Goal: Information Seeking & Learning: Learn about a topic

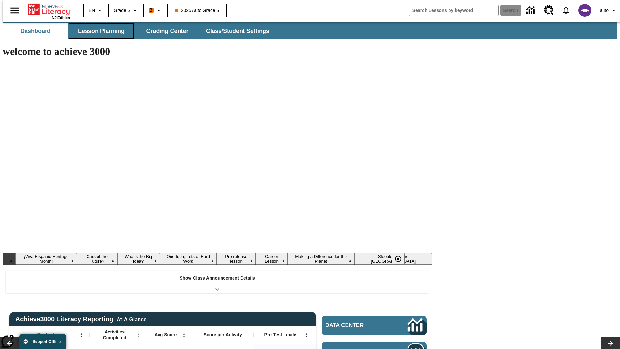
click at [99, 31] on button "Lesson Planning" at bounding box center [101, 31] width 65 height 16
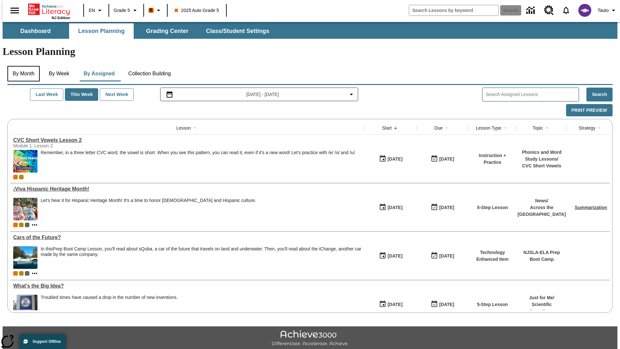
click at [22, 66] on button "By Month" at bounding box center [23, 74] width 32 height 16
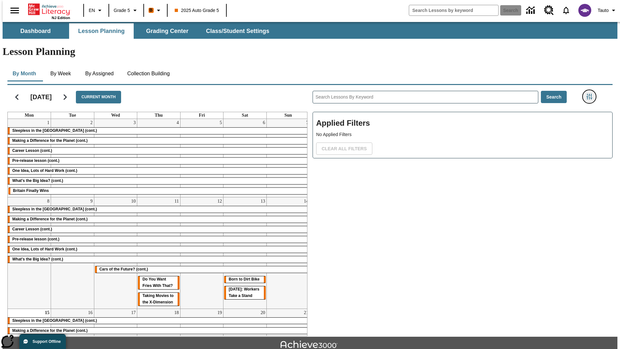
click at [591, 94] on icon "Filters Side menu" at bounding box center [589, 97] width 6 height 6
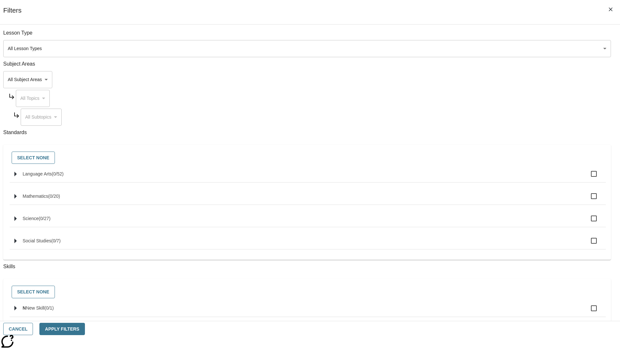
click at [465, 48] on body "Skip to main content NJ Edition EN Grade 5 B 2025 Auto Grade 5 Search 0 Tauto D…" at bounding box center [310, 200] width 615 height 356
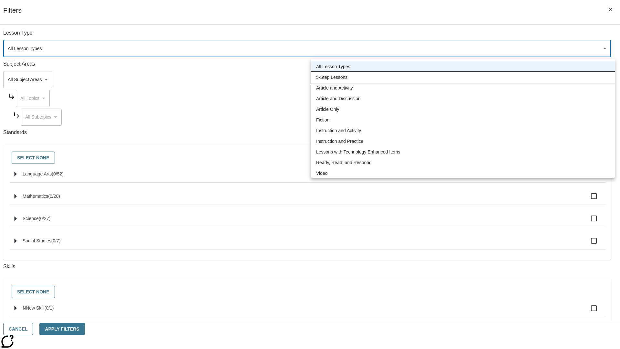
click at [463, 77] on li "5-Step Lessons" at bounding box center [463, 77] width 304 height 11
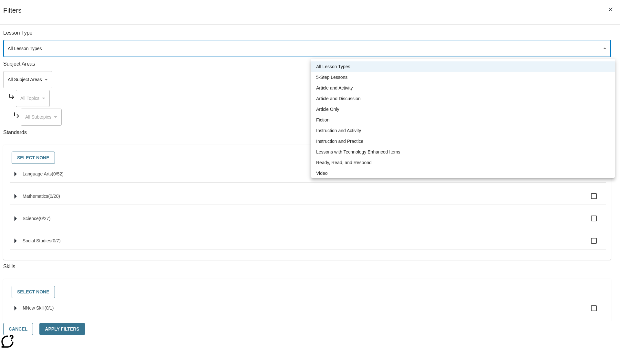
type input "1"
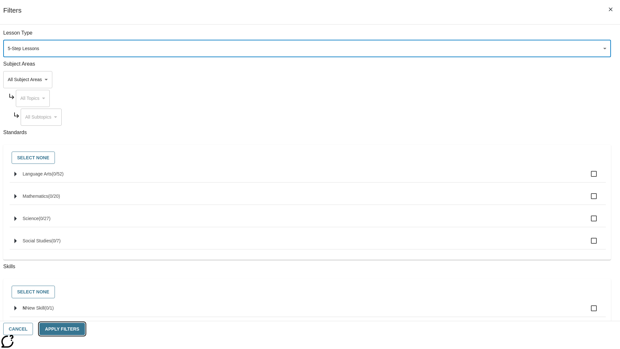
click at [85, 329] on button "Apply Filters" at bounding box center [61, 329] width 45 height 13
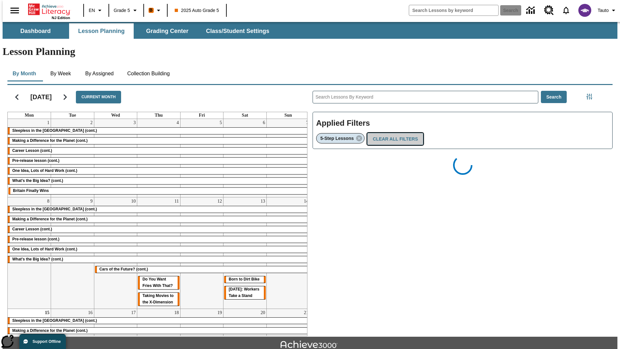
click at [393, 133] on button "Clear All Filters" at bounding box center [395, 139] width 56 height 13
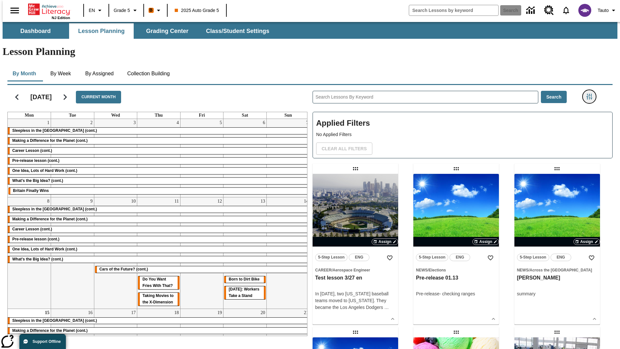
click at [591, 94] on icon "Filters Side menu" at bounding box center [589, 97] width 6 height 6
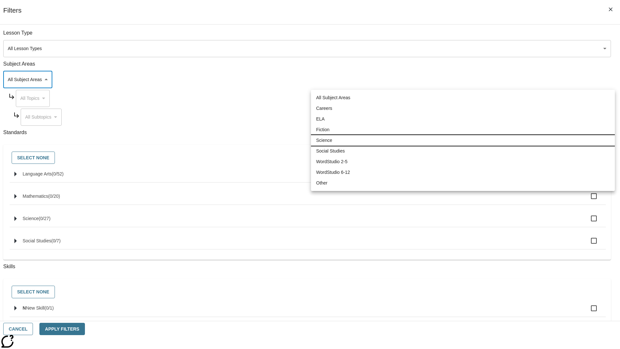
click at [463, 140] on li "Science" at bounding box center [463, 140] width 304 height 11
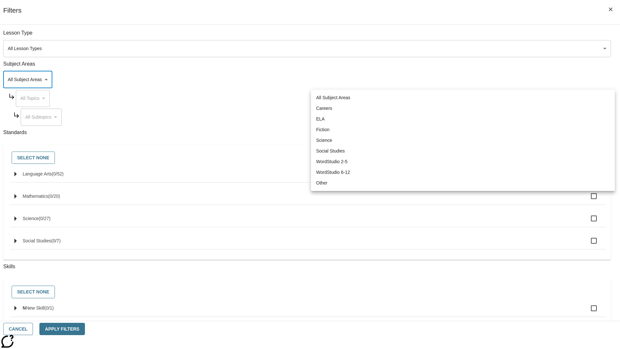
type input "2"
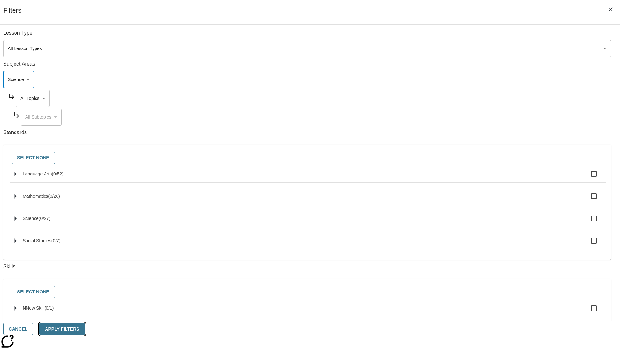
click at [85, 329] on button "Apply Filters" at bounding box center [61, 329] width 45 height 13
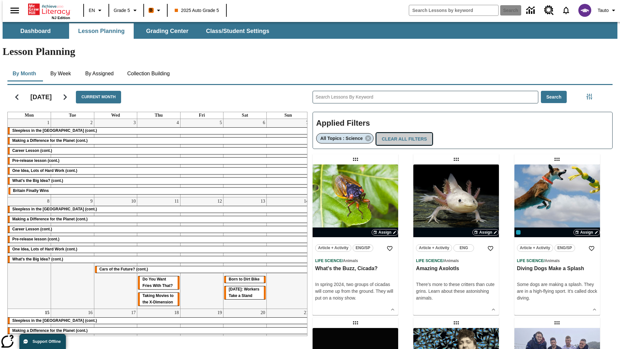
click at [401, 133] on button "Clear All Filters" at bounding box center [404, 139] width 56 height 13
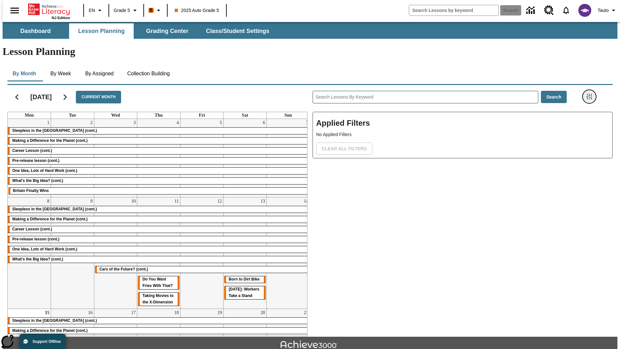
click at [591, 94] on icon "Filters Side menu" at bounding box center [589, 97] width 6 height 6
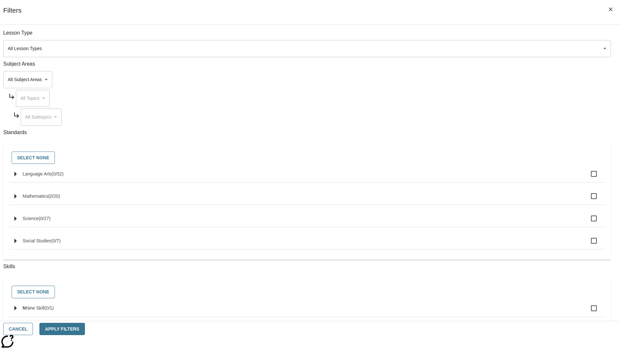
click at [52, 176] on span "Language Arts" at bounding box center [37, 173] width 29 height 5
click at [587, 177] on input "Language Arts ( 0 / 52 )" at bounding box center [594, 174] width 14 height 14
checkbox input "true"
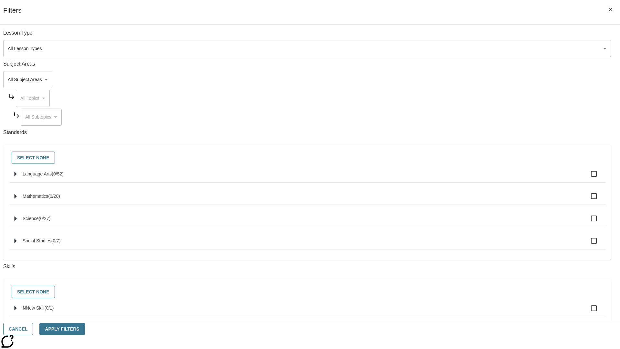
checkbox input "true"
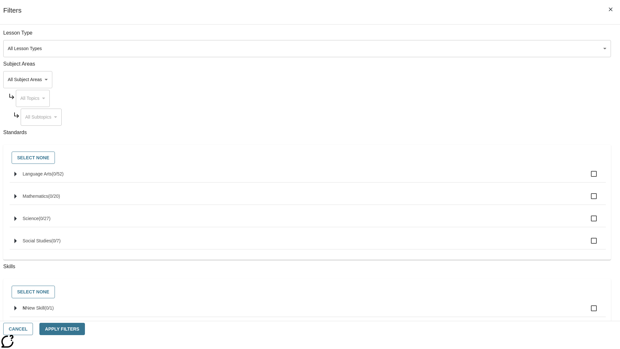
checkbox input "true"
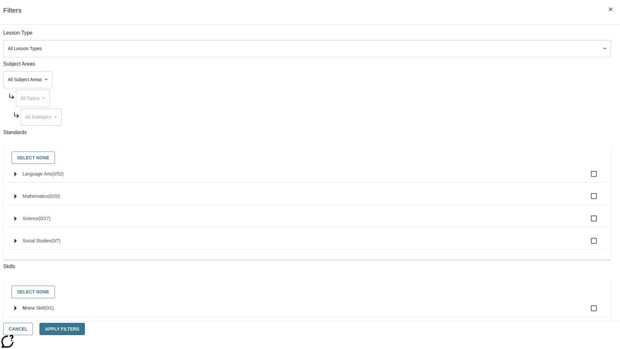
checkbox input "true"
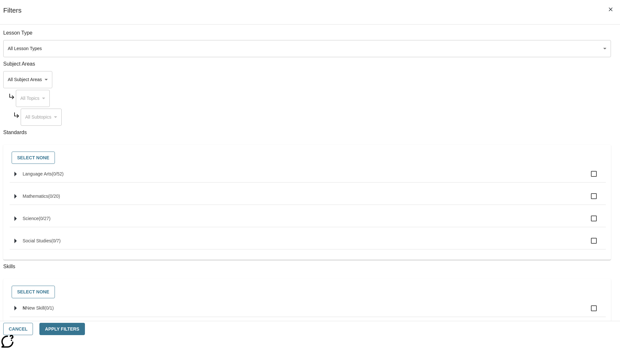
checkbox input "true"
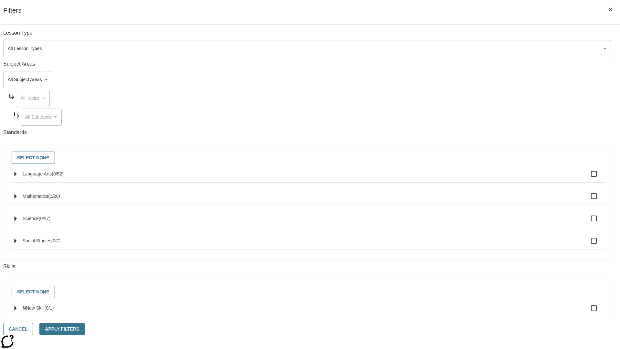
checkbox input "true"
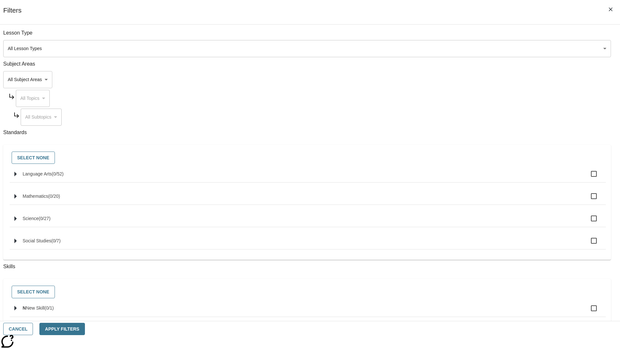
checkbox input "true"
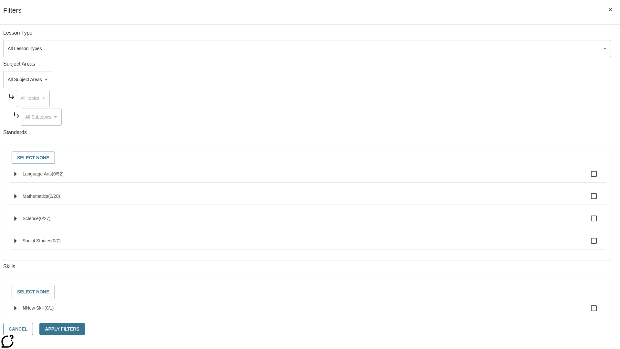
checkbox input "true"
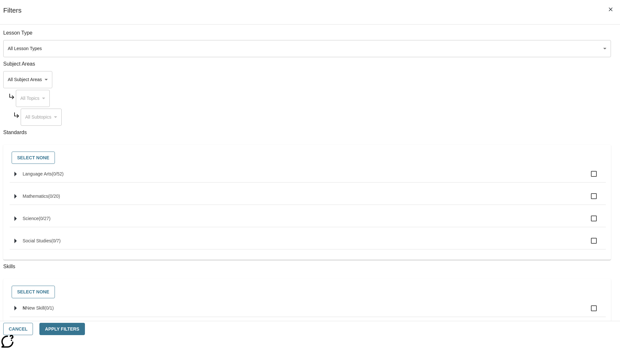
checkbox input "true"
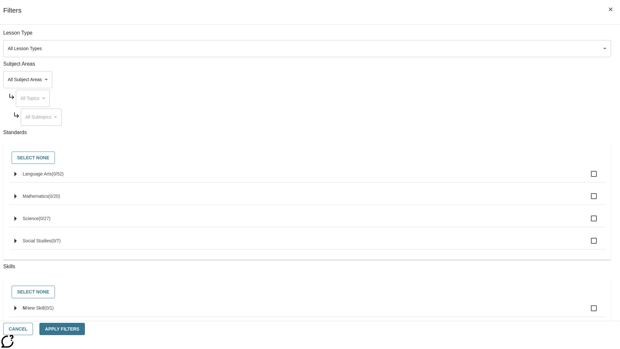
checkbox input "true"
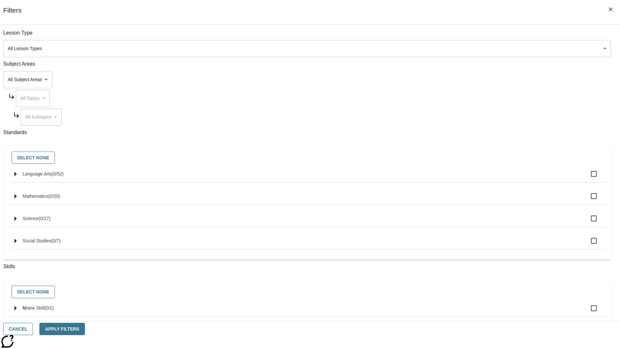
checkbox input "true"
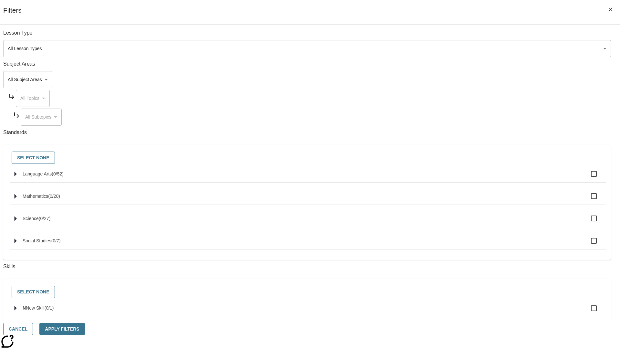
checkbox input "true"
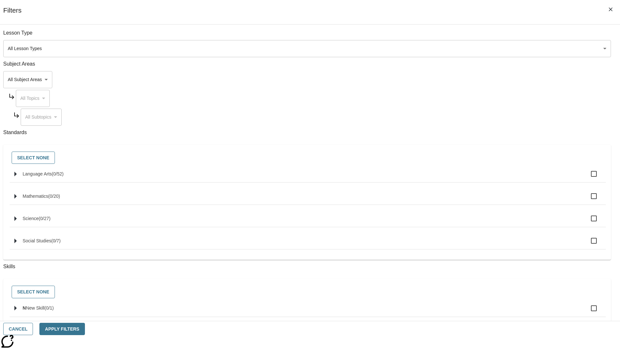
checkbox input "true"
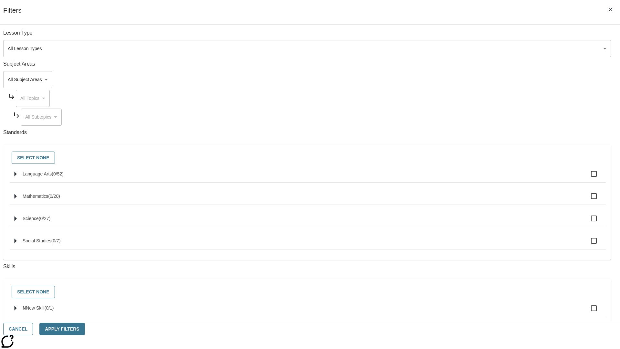
checkbox input "true"
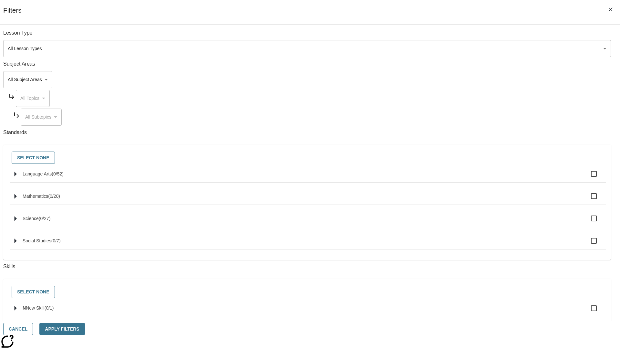
checkbox input "true"
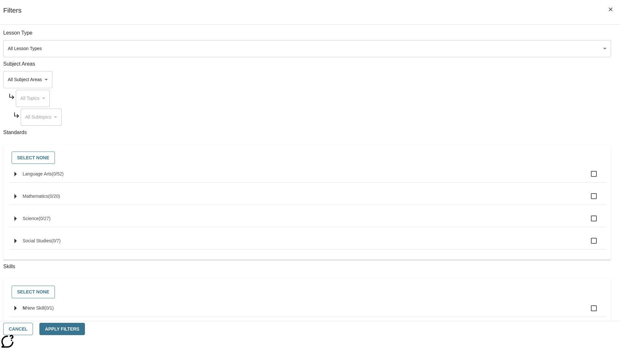
checkbox input "true"
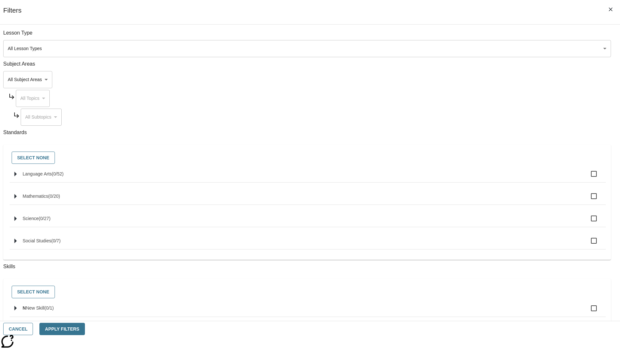
checkbox input "true"
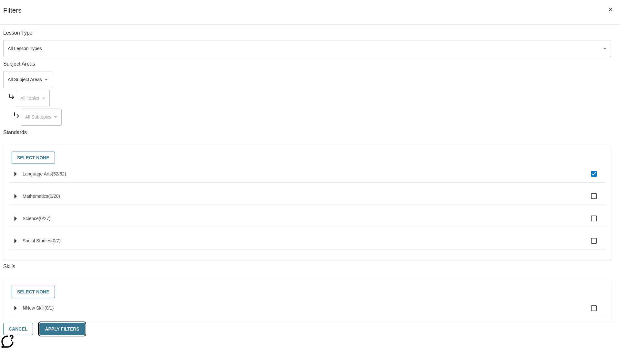
click at [85, 329] on button "Apply Filters" at bounding box center [61, 329] width 45 height 13
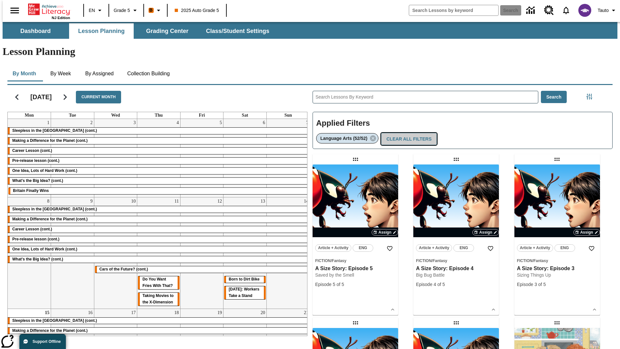
click at [408, 133] on button "Clear All Filters" at bounding box center [409, 139] width 56 height 13
click at [591, 94] on icon "Filters Side menu" at bounding box center [589, 97] width 6 height 6
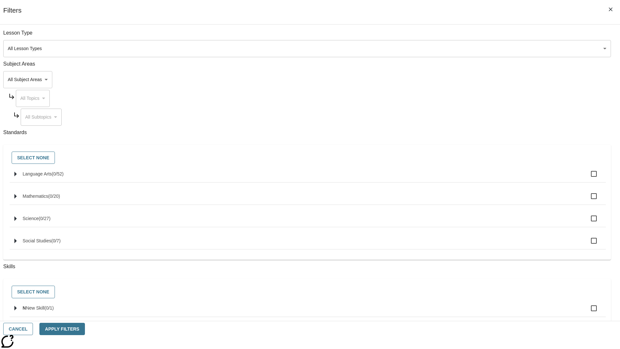
click at [466, 312] on label "N New Skill ( 0 / 1 )" at bounding box center [312, 308] width 578 height 14
click at [587, 312] on input "N New Skill ( 0 / 1 )" at bounding box center [594, 308] width 14 height 14
checkbox input "true"
click at [85, 329] on button "Apply Filters" at bounding box center [61, 329] width 45 height 13
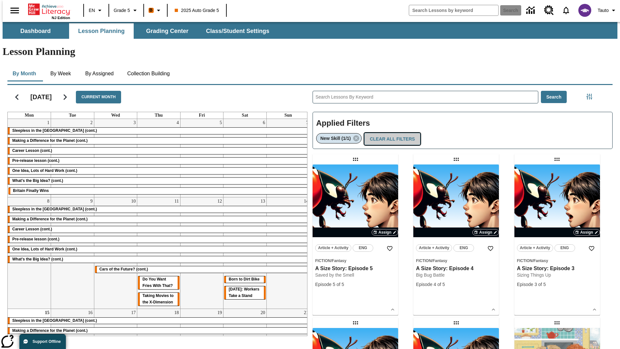
click at [391, 133] on button "Clear All Filters" at bounding box center [392, 139] width 56 height 13
click at [591, 94] on icon "Filters Side menu" at bounding box center [589, 97] width 6 height 6
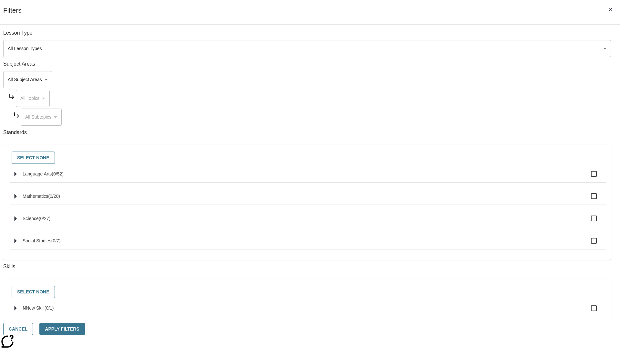
checkbox input "true"
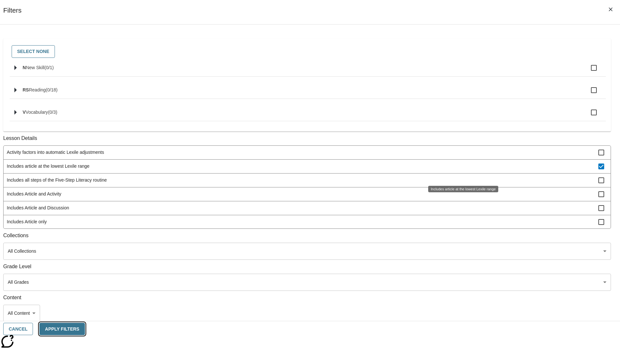
click at [85, 329] on button "Apply Filters" at bounding box center [61, 329] width 45 height 13
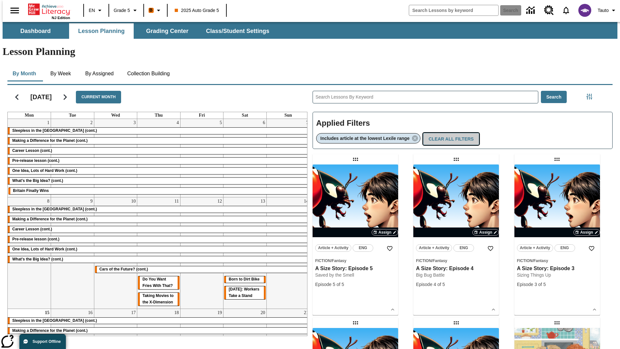
click at [452, 133] on button "Clear All Filters" at bounding box center [451, 139] width 56 height 13
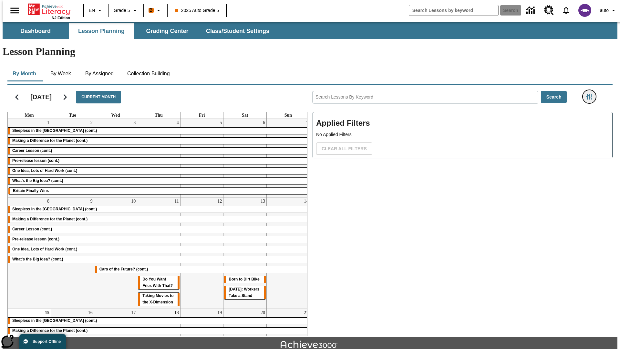
click at [591, 94] on icon "Filters Side menu" at bounding box center [589, 97] width 6 height 6
